Goal: Task Accomplishment & Management: Complete application form

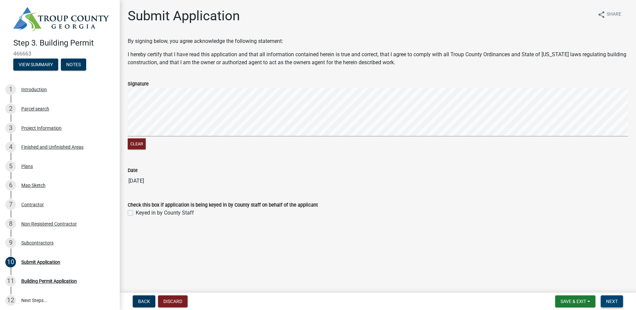
click at [609, 303] on span "Next" at bounding box center [612, 301] width 12 height 5
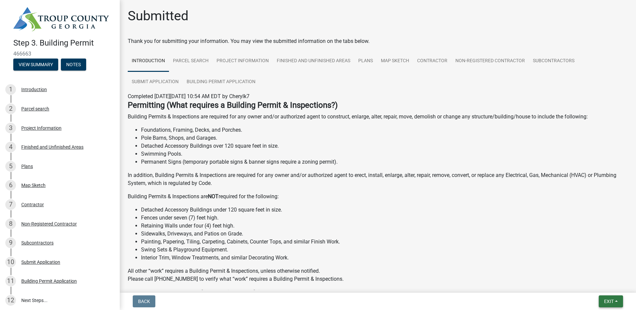
click at [610, 303] on span "Exit" at bounding box center [609, 301] width 10 height 5
click at [591, 284] on button "Save & Exit" at bounding box center [596, 284] width 53 height 16
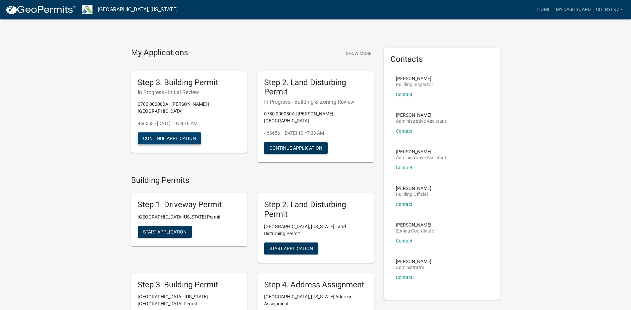
click at [189, 132] on button "Continue Application" at bounding box center [170, 138] width 64 height 12
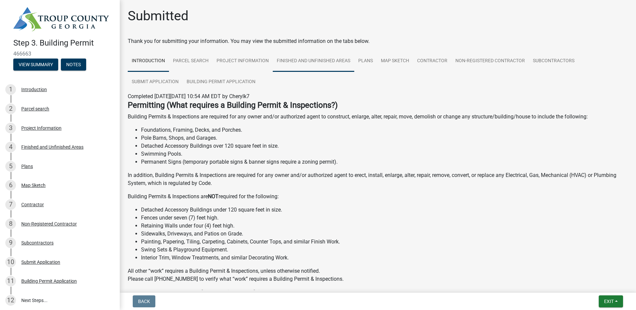
click at [318, 64] on link "Finished and Unfinished Areas" at bounding box center [314, 61] width 82 height 21
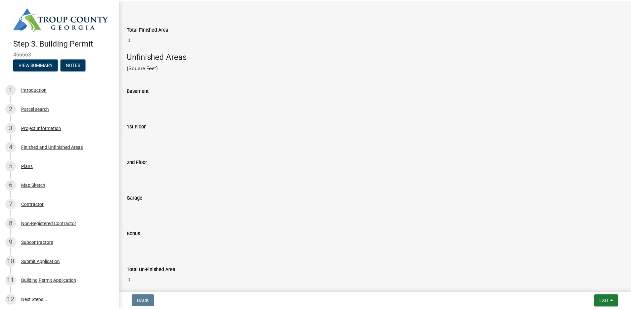
scroll to position [327, 0]
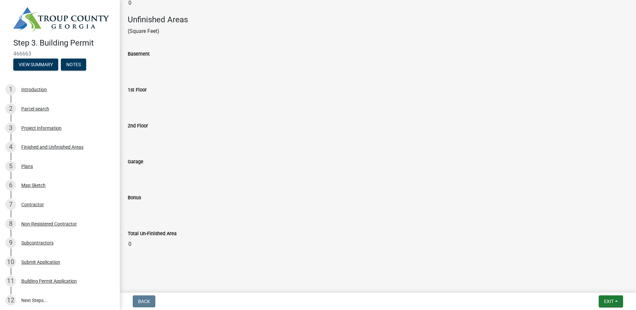
click at [627, 304] on div "Back Exit Save Save & Exit" at bounding box center [378, 301] width 506 height 12
click at [607, 300] on span "Exit" at bounding box center [609, 301] width 10 height 5
click at [605, 284] on button "Save & Exit" at bounding box center [596, 284] width 53 height 16
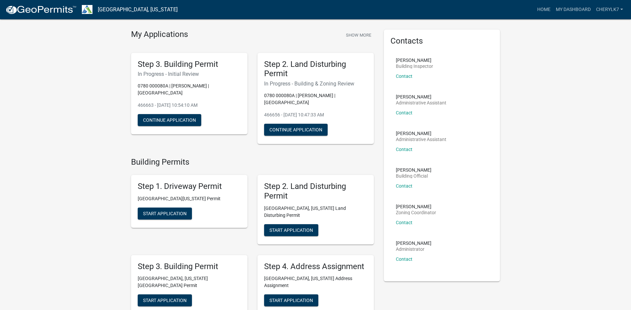
scroll to position [33, 0]
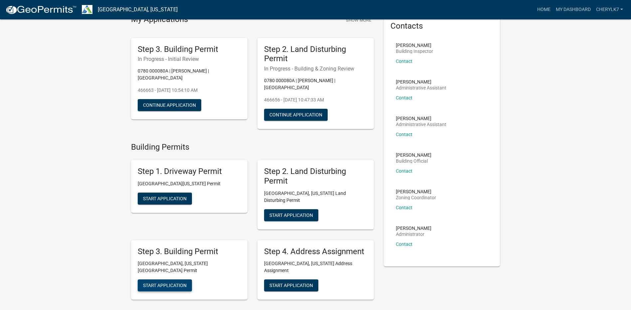
click at [178, 283] on span "Start Application" at bounding box center [165, 285] width 44 height 5
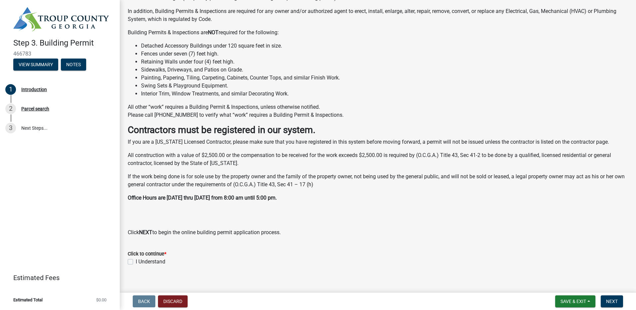
scroll to position [108, 0]
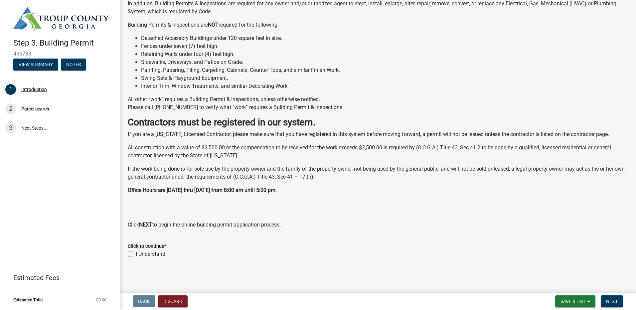
click at [154, 255] on label "I Understand" at bounding box center [151, 254] width 30 height 8
click at [140, 255] on input "I Understand" at bounding box center [138, 252] width 4 height 4
checkbox input "true"
click at [617, 299] on span "Next" at bounding box center [612, 301] width 12 height 5
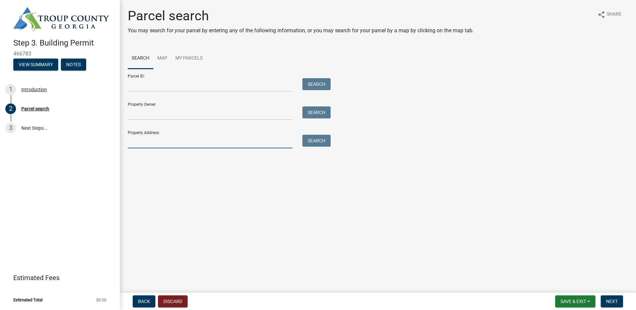
click at [210, 138] on input "Property Address:" at bounding box center [210, 142] width 165 height 14
type input "[STREET_ADDRESS]"
click at [307, 139] on button "Search" at bounding box center [316, 141] width 28 height 12
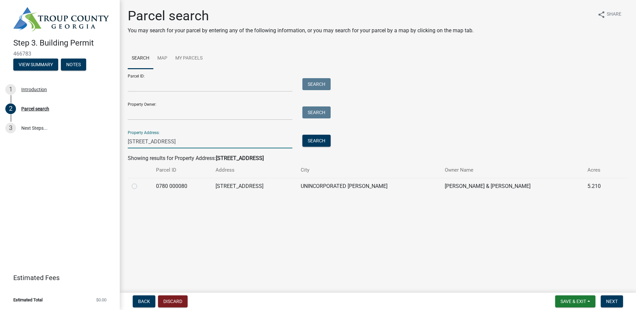
click at [169, 142] on input "[STREET_ADDRESS]" at bounding box center [210, 142] width 165 height 14
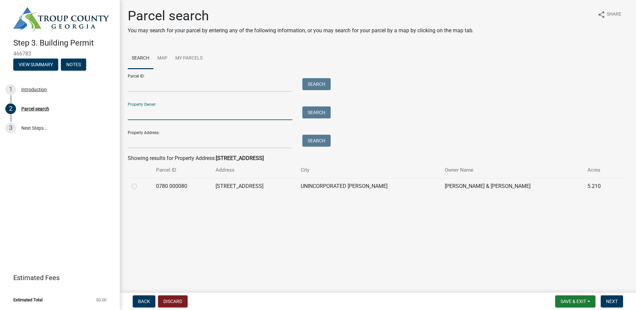
click at [174, 116] on input "Property Owner:" at bounding box center [210, 113] width 165 height 14
type input "[PERSON_NAME]"
type input "w [GEOGRAPHIC_DATA]"
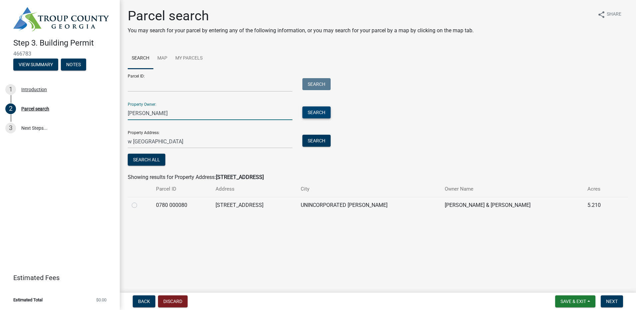
click at [321, 110] on button "Search" at bounding box center [316, 112] width 28 height 12
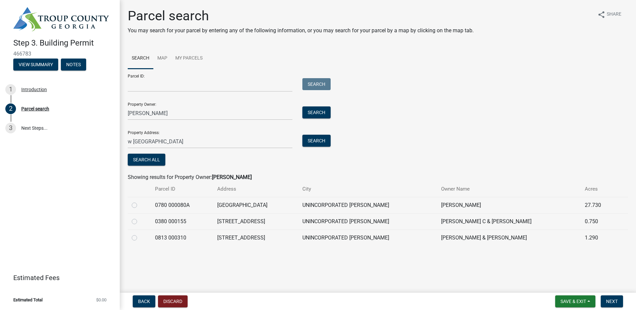
click at [297, 205] on td "[GEOGRAPHIC_DATA]" at bounding box center [255, 205] width 85 height 16
click at [140, 201] on label at bounding box center [140, 201] width 0 height 0
click at [140, 205] on 000080A "radio" at bounding box center [142, 203] width 4 height 4
radio 000080A "true"
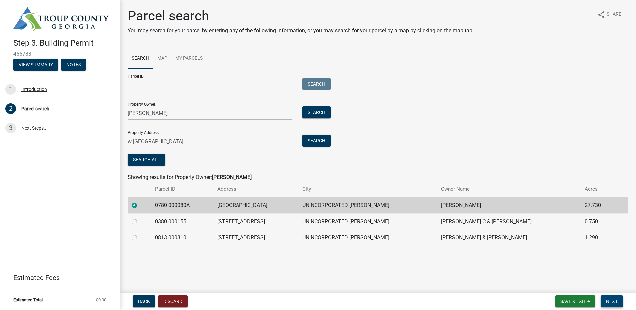
click at [612, 304] on button "Next" at bounding box center [612, 301] width 22 height 12
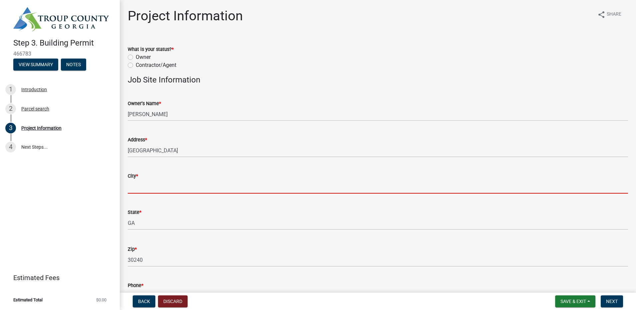
click at [202, 185] on input "City *" at bounding box center [378, 187] width 500 height 14
type input "lagrange"
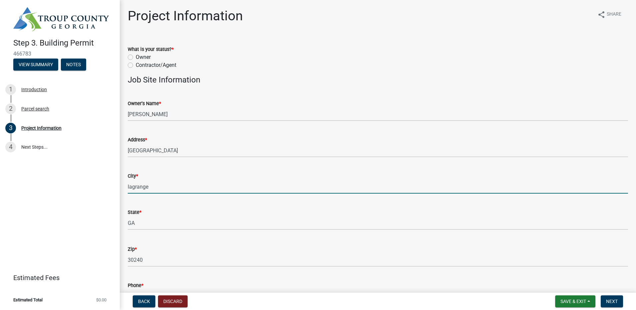
type input "4702153693"
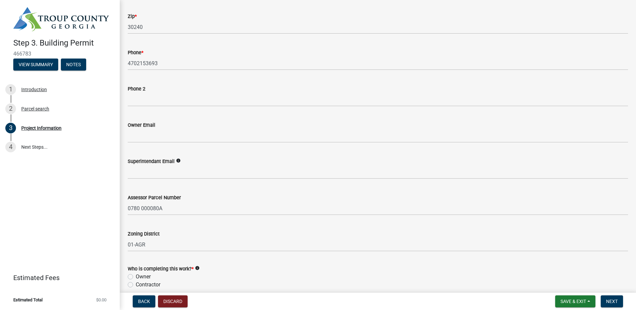
scroll to position [299, 0]
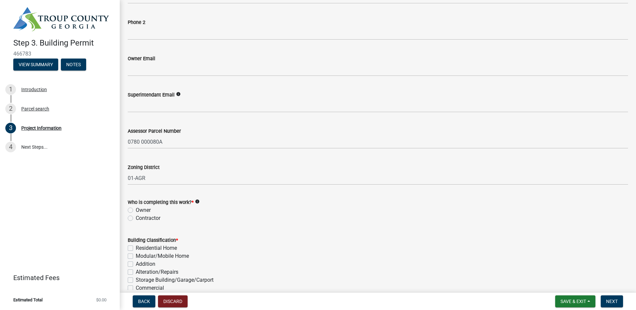
click at [146, 210] on label "Owner" at bounding box center [143, 210] width 15 height 8
click at [140, 210] on input "Owner" at bounding box center [138, 208] width 4 height 4
radio input "true"
click at [173, 247] on label "Residential Home" at bounding box center [156, 248] width 41 height 8
click at [140, 247] on input "Residential Home" at bounding box center [138, 246] width 4 height 4
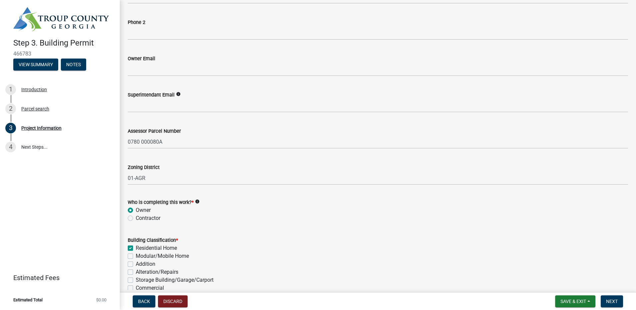
checkbox input "true"
checkbox input "false"
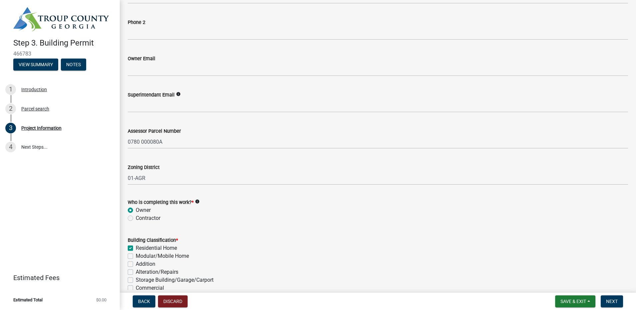
checkbox input "false"
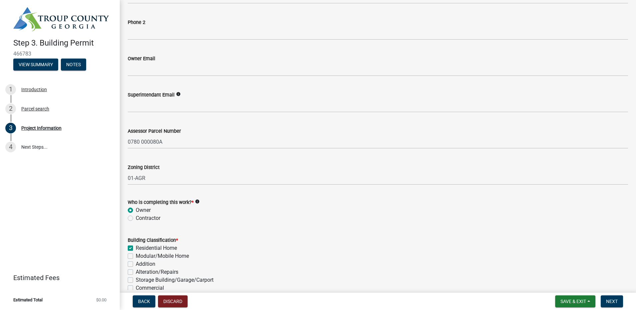
checkbox input "false"
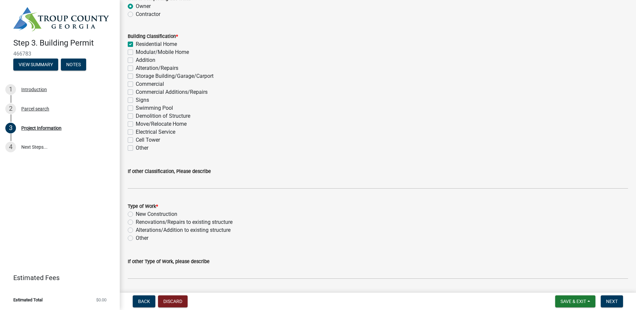
scroll to position [566, 0]
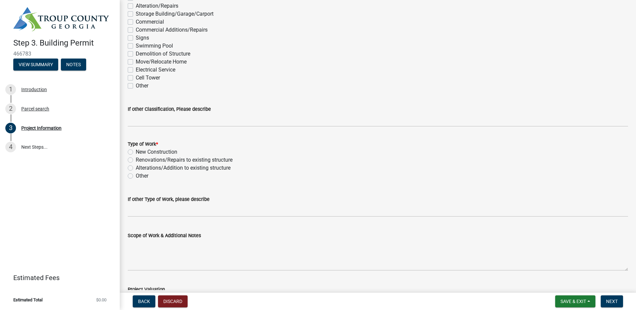
click at [165, 154] on label "New Construction" at bounding box center [157, 152] width 42 height 8
click at [140, 152] on input "New Construction" at bounding box center [138, 150] width 4 height 4
radio input "true"
